Goal: Navigation & Orientation: Go to known website

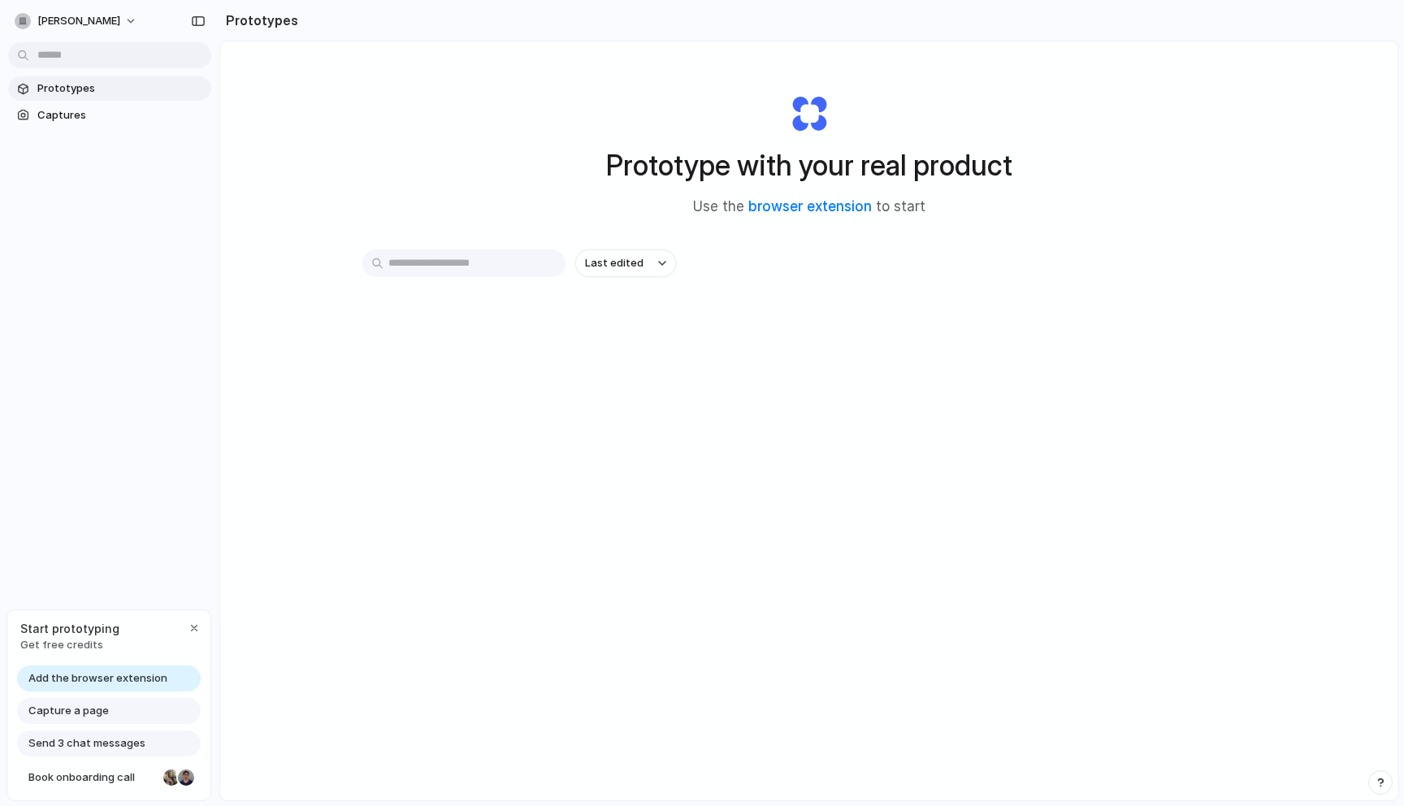
click at [117, 682] on span "Add the browser extension" at bounding box center [97, 678] width 139 height 16
click at [115, 675] on span "Add the browser extension" at bounding box center [97, 678] width 139 height 16
click at [853, 210] on link "browser extension" at bounding box center [809, 206] width 123 height 16
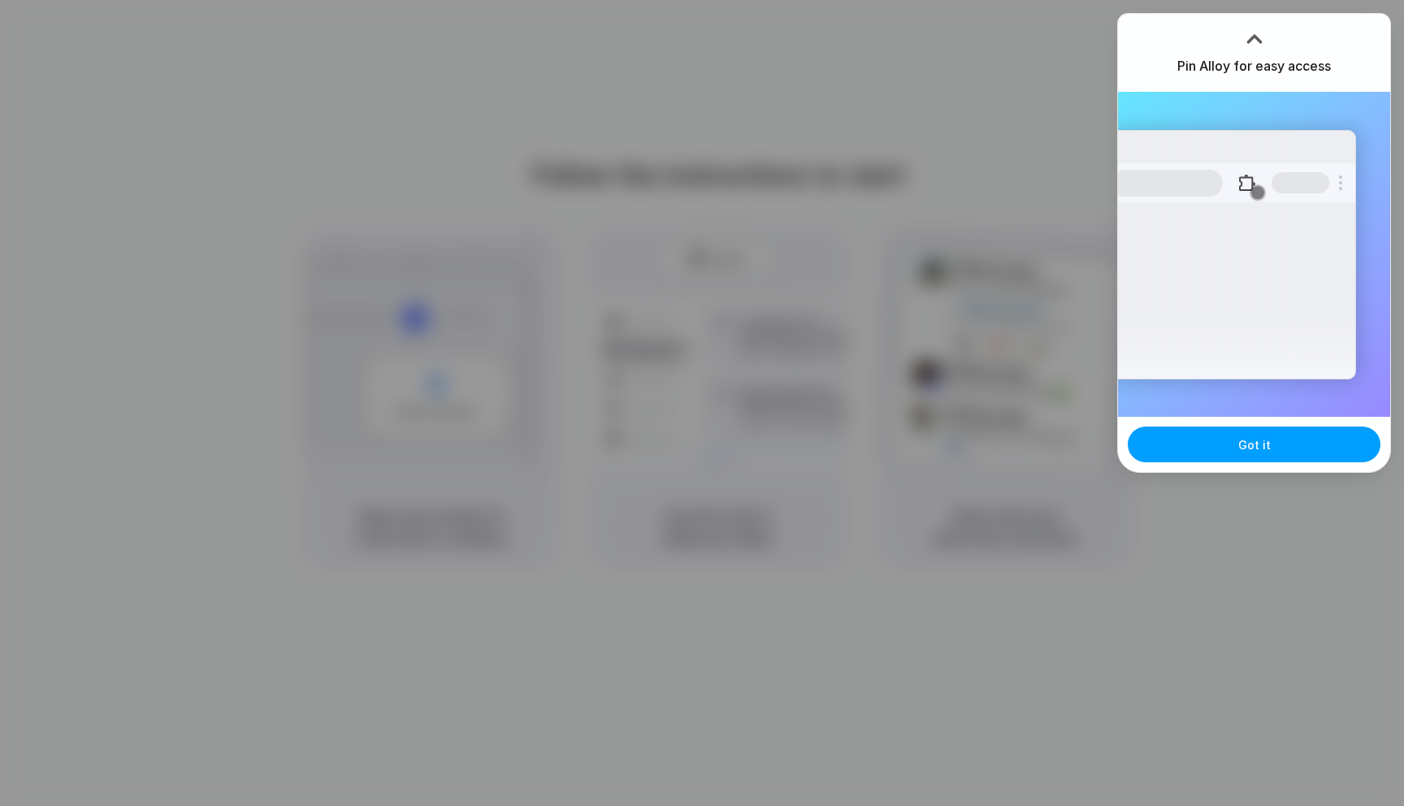
click at [1239, 444] on span "Got it" at bounding box center [1254, 444] width 32 height 17
